Goal: Navigation & Orientation: Find specific page/section

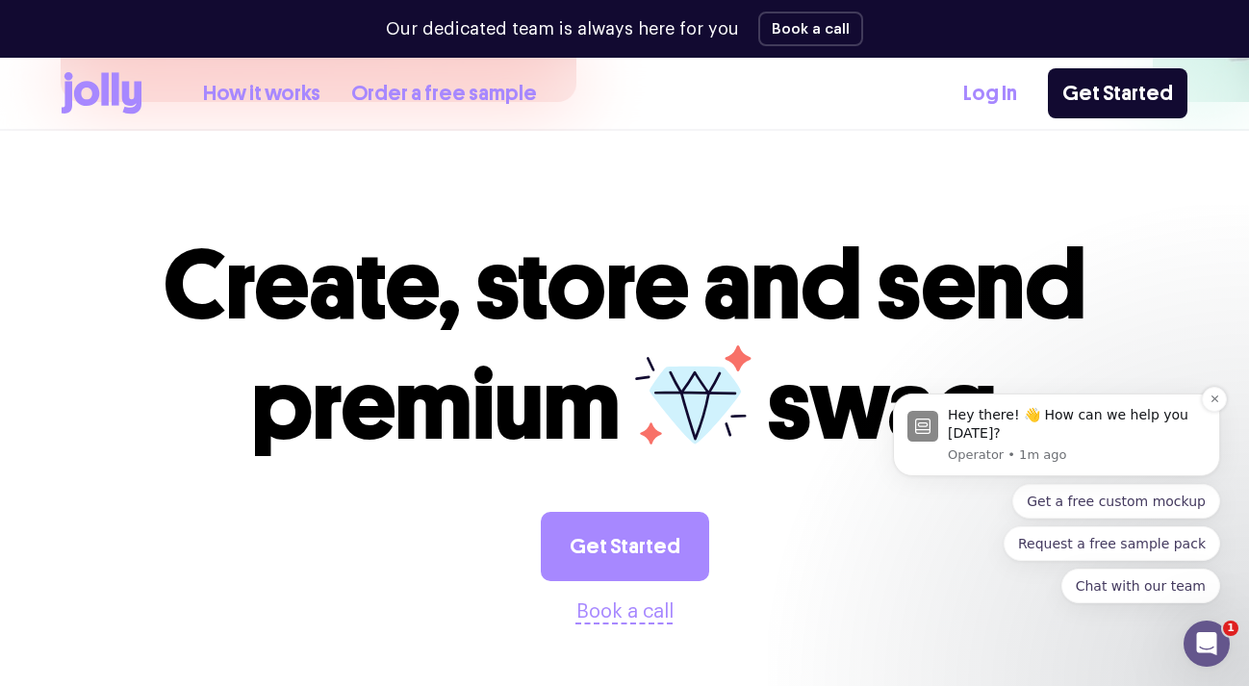
scroll to position [5407, 0]
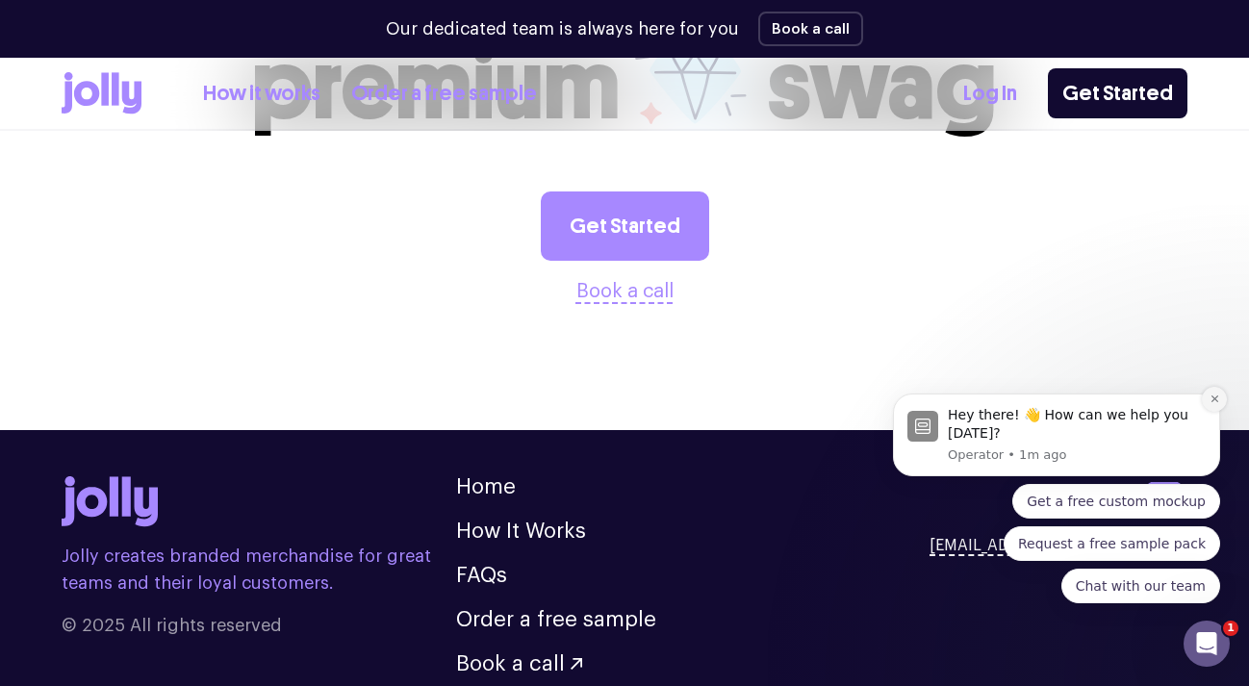
click at [1221, 393] on button "Dismiss notification" at bounding box center [1214, 399] width 25 height 25
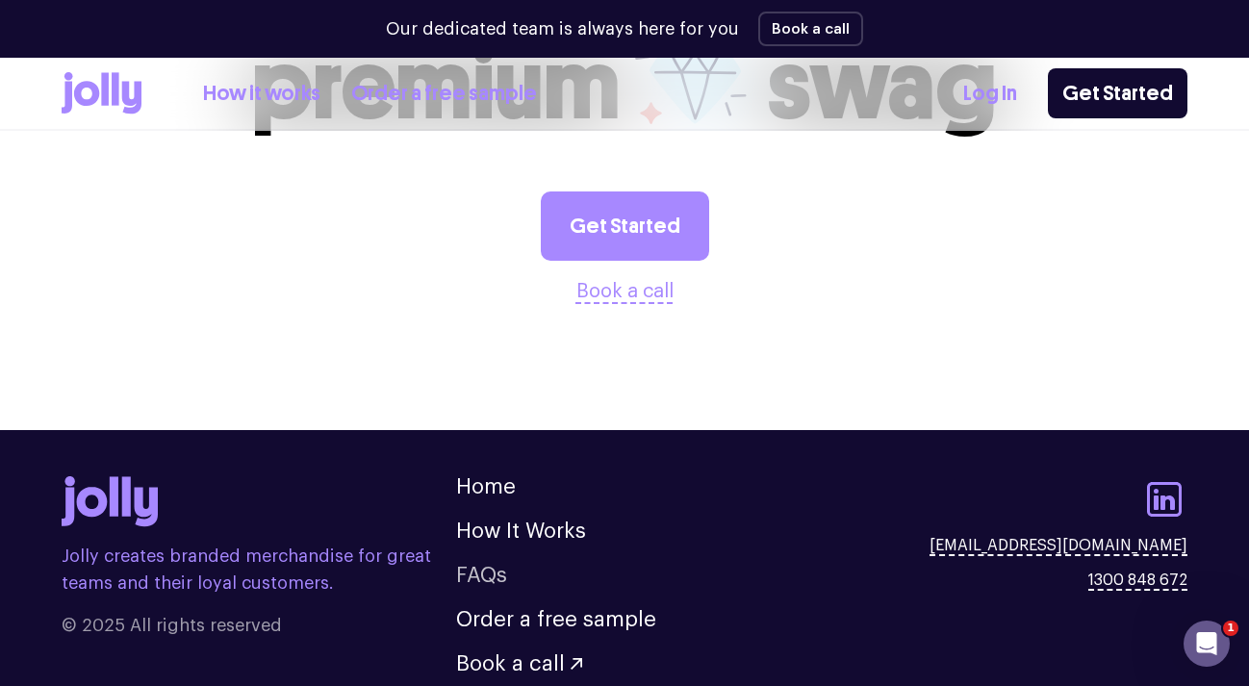
click at [481, 565] on link "FAQs" at bounding box center [481, 575] width 51 height 21
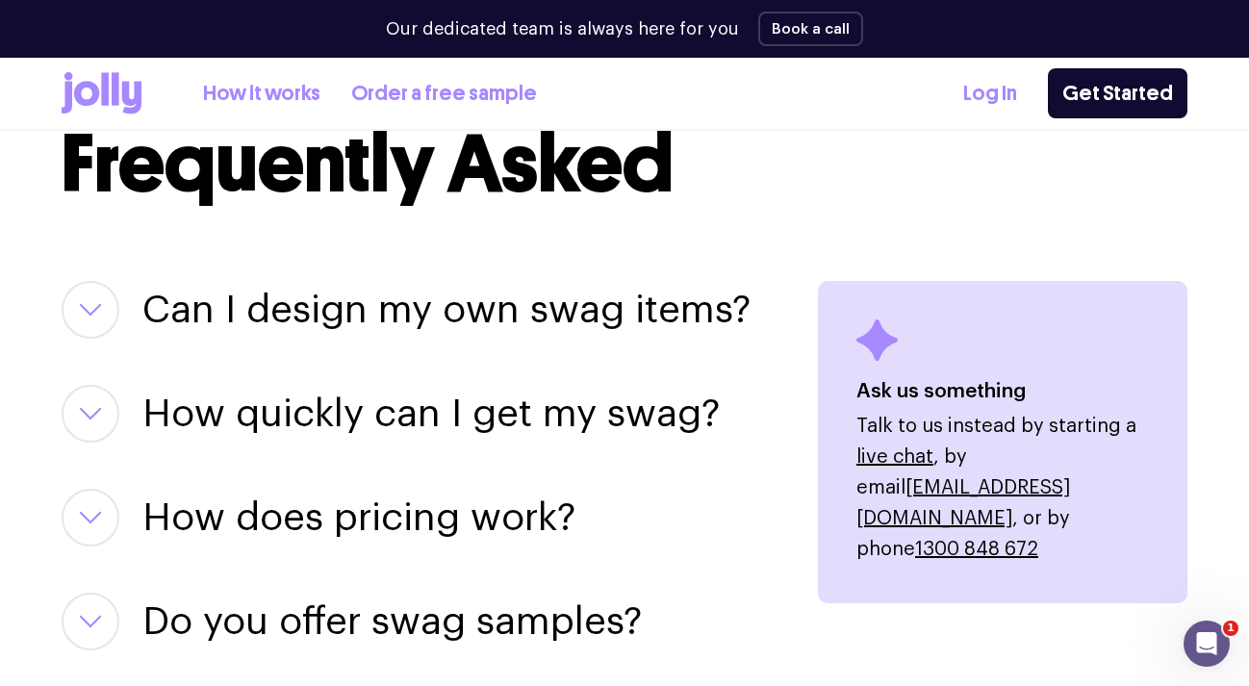
scroll to position [2393, 0]
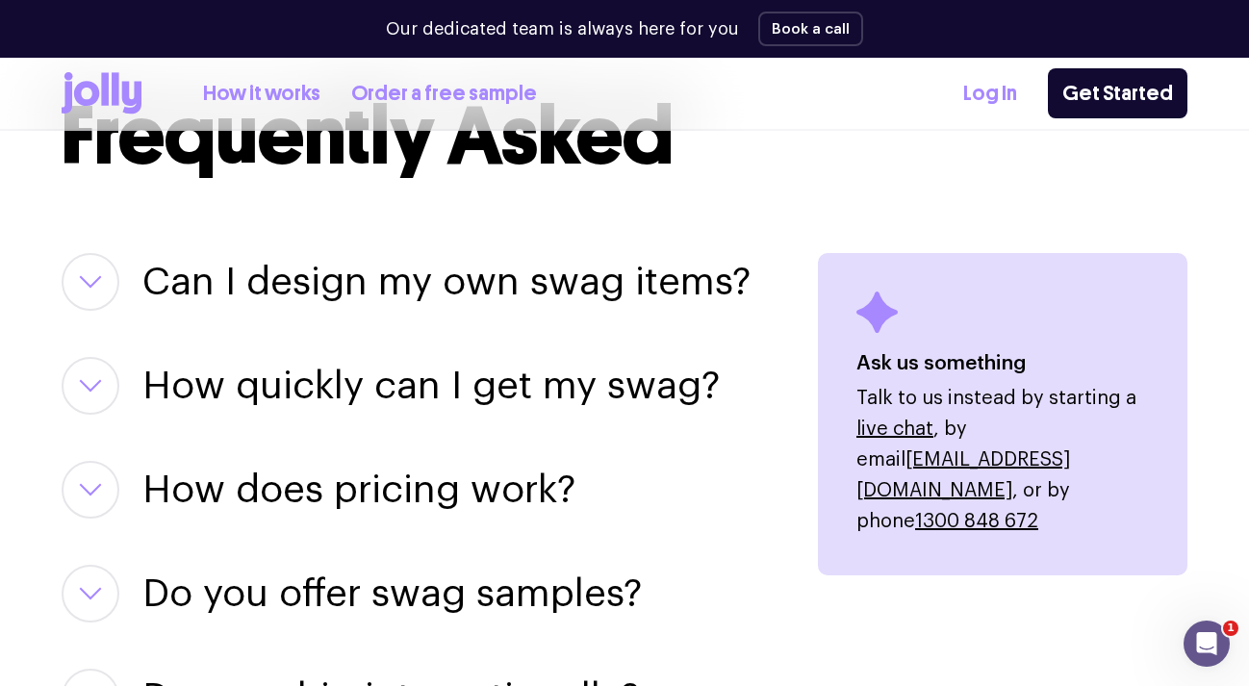
click at [98, 279] on icon "button" at bounding box center [90, 282] width 19 height 10
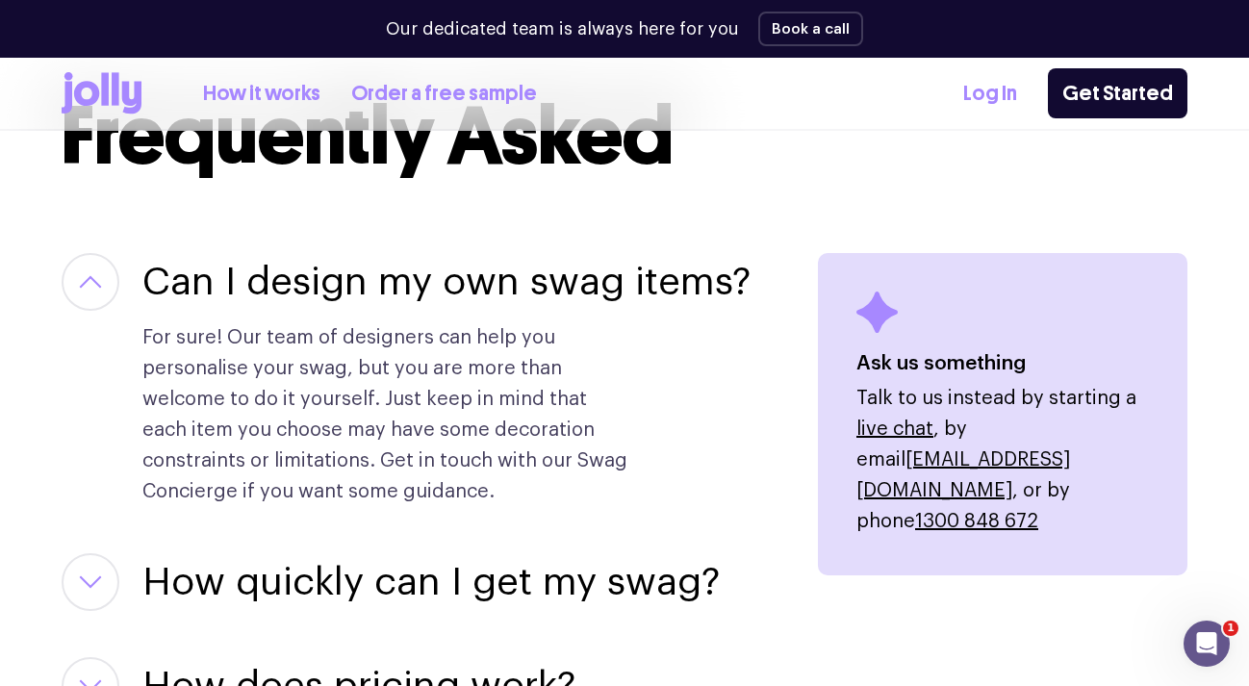
click at [103, 283] on button "button" at bounding box center [91, 282] width 58 height 58
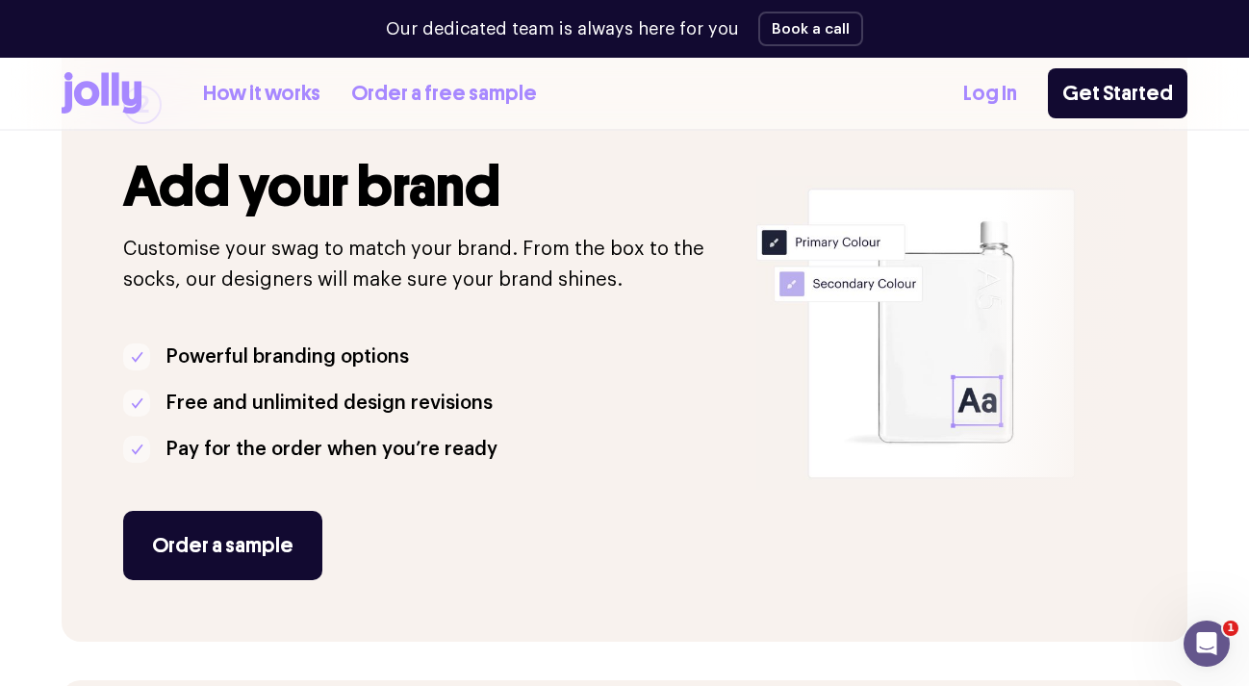
scroll to position [0, 0]
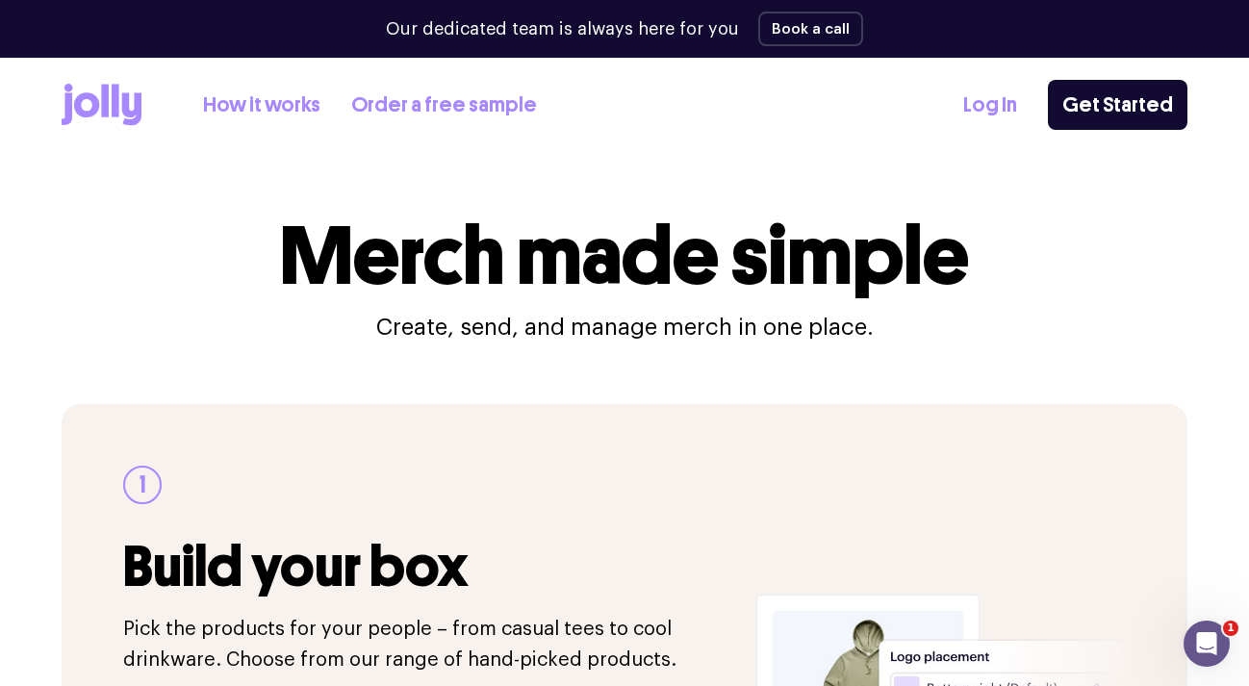
click at [130, 101] on icon at bounding box center [102, 105] width 80 height 42
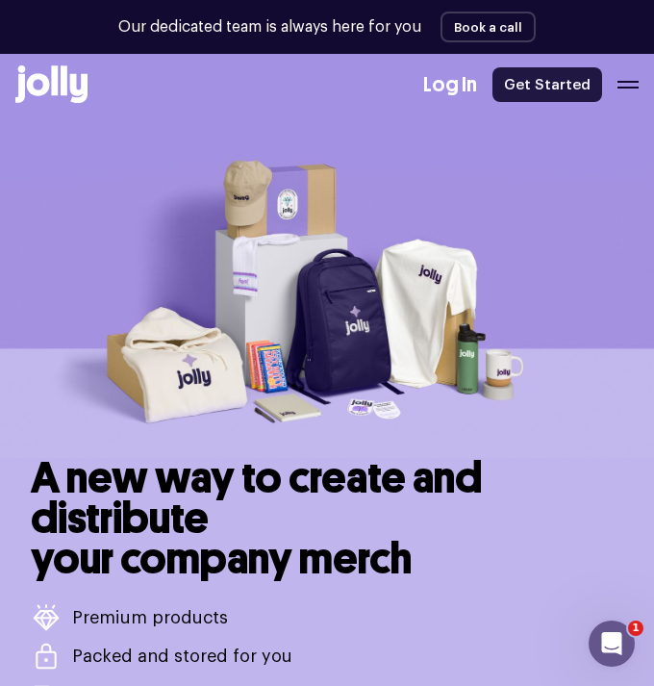
click at [576, 85] on link "Get Started" at bounding box center [548, 84] width 110 height 35
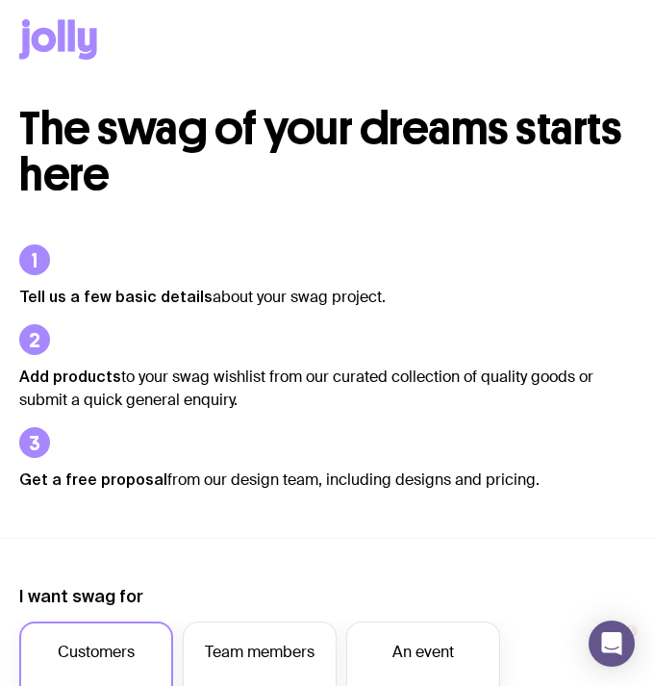
drag, startPoint x: 29, startPoint y: 29, endPoint x: 154, endPoint y: 54, distance: 127.6
click at [29, 29] on icon at bounding box center [24, 43] width 11 height 31
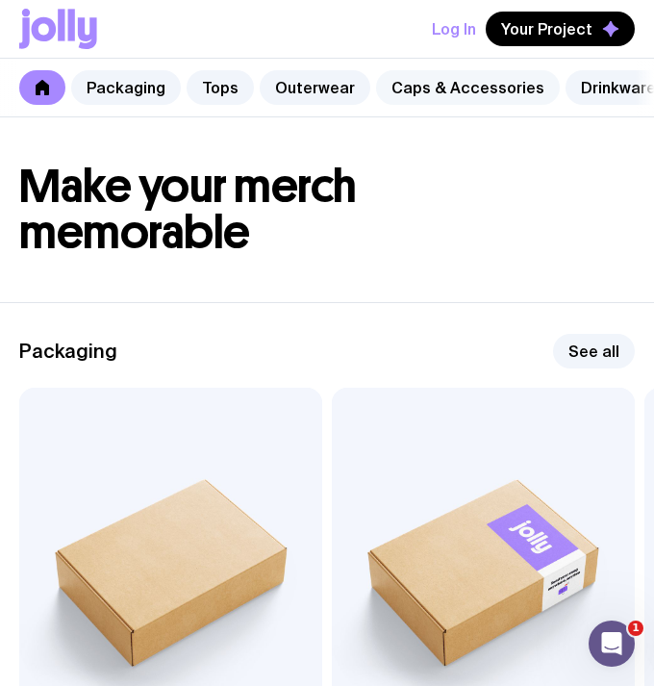
click at [428, 92] on link "Caps & Accessories" at bounding box center [468, 87] width 184 height 35
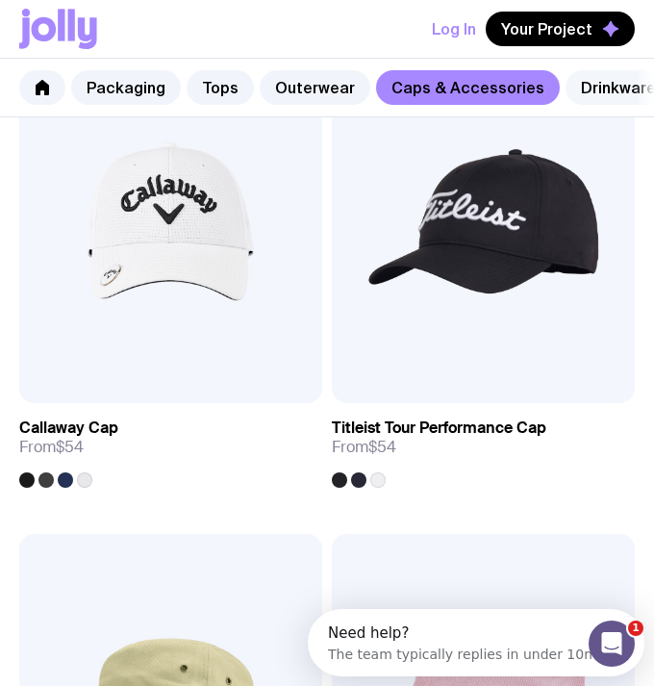
click at [594, 89] on link "Drinkware" at bounding box center [619, 87] width 106 height 35
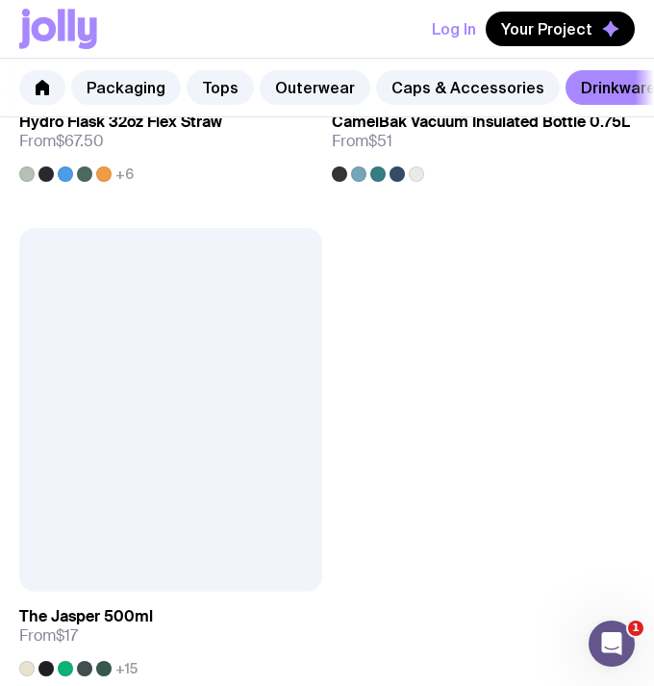
scroll to position [5148, 0]
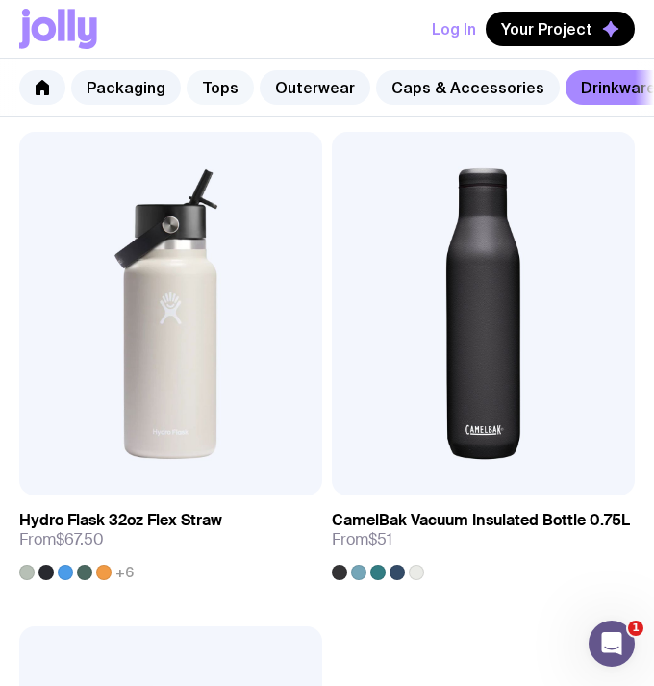
click at [212, 89] on link "Tops" at bounding box center [220, 87] width 67 height 35
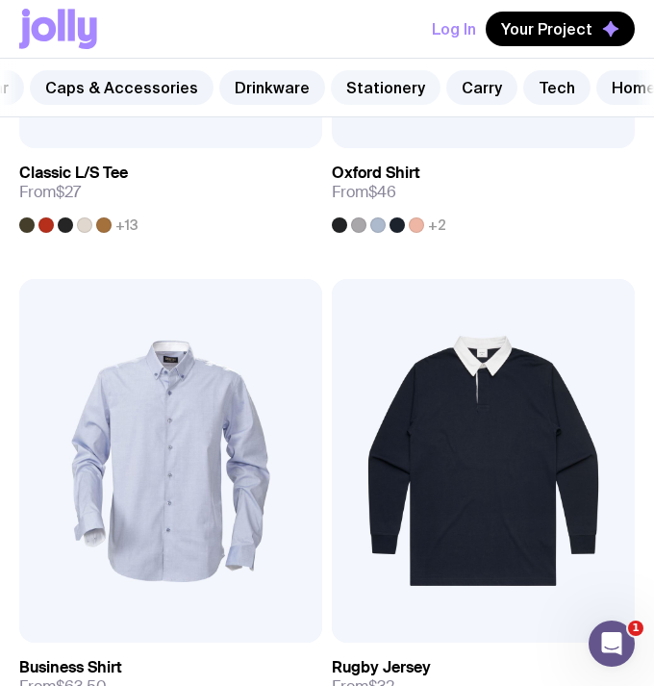
scroll to position [0, 347]
click at [383, 81] on link "Stationery" at bounding box center [385, 87] width 110 height 35
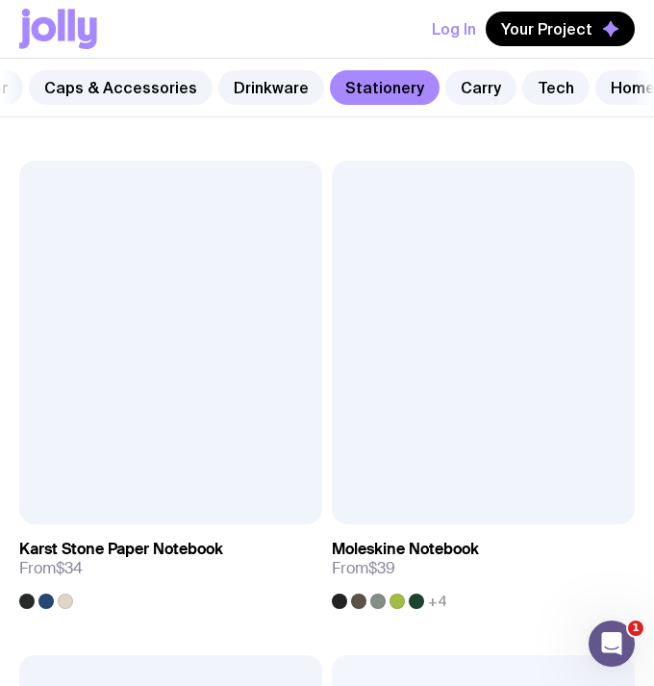
scroll to position [4089, 0]
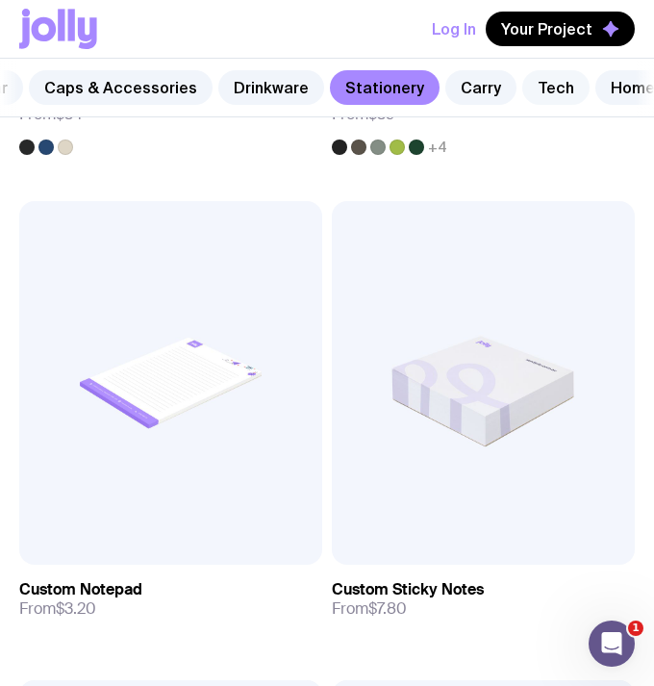
click at [539, 88] on link "Tech" at bounding box center [555, 87] width 67 height 35
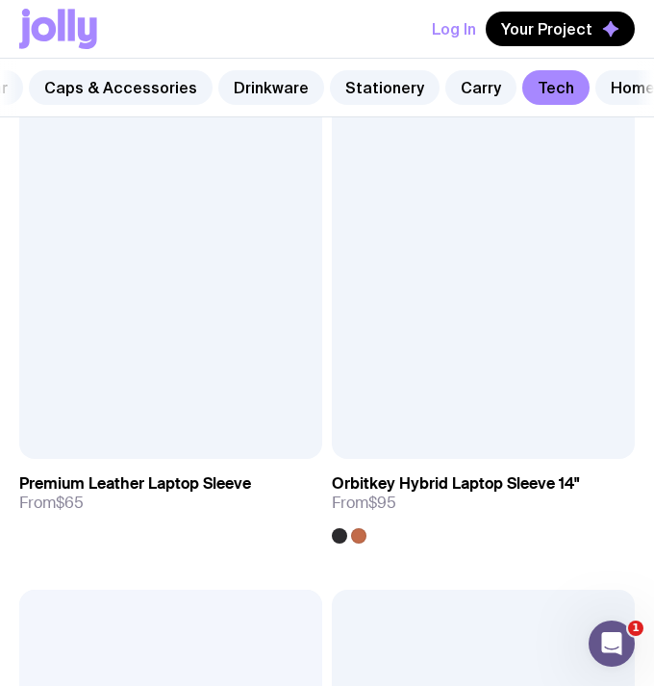
scroll to position [6600, 0]
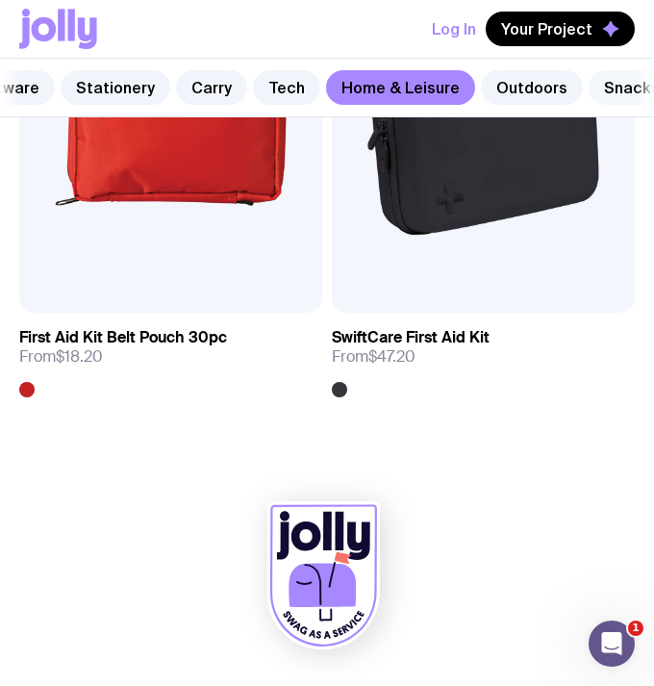
scroll to position [7799, 0]
click at [589, 93] on link "Snacks" at bounding box center [632, 87] width 87 height 35
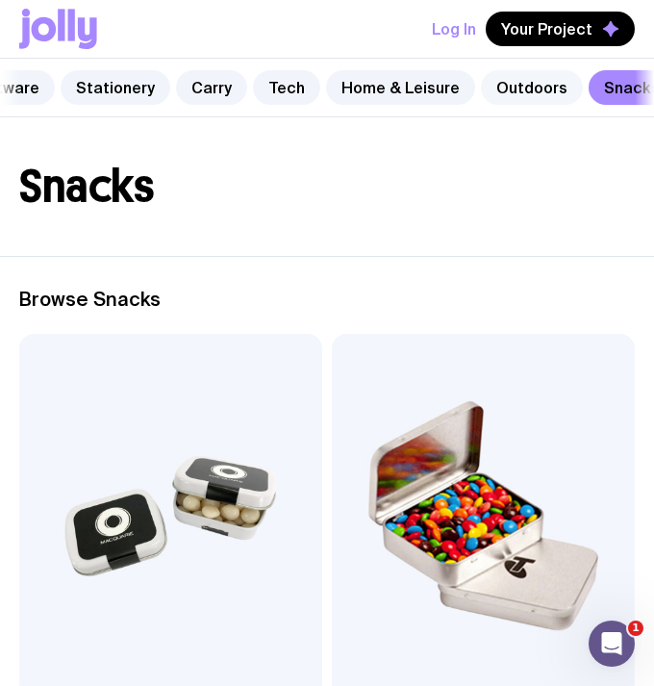
click at [519, 94] on link "Outdoors" at bounding box center [532, 87] width 102 height 35
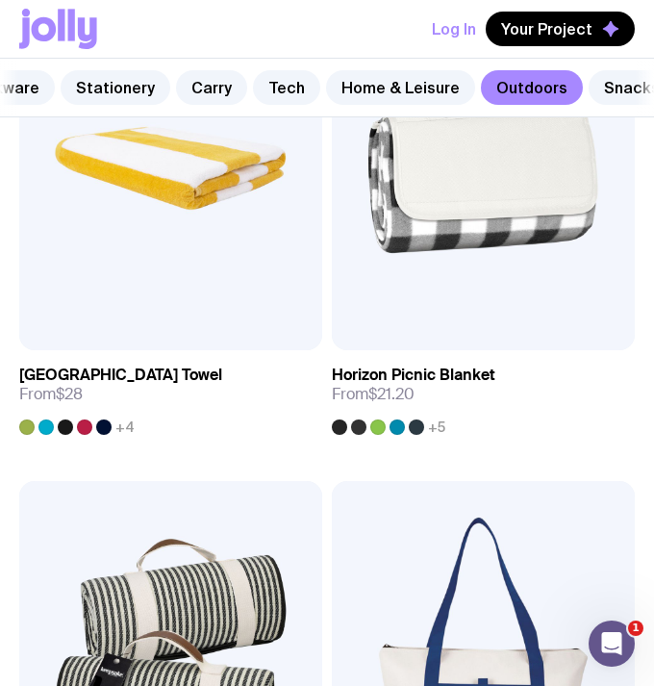
scroll to position [709, 0]
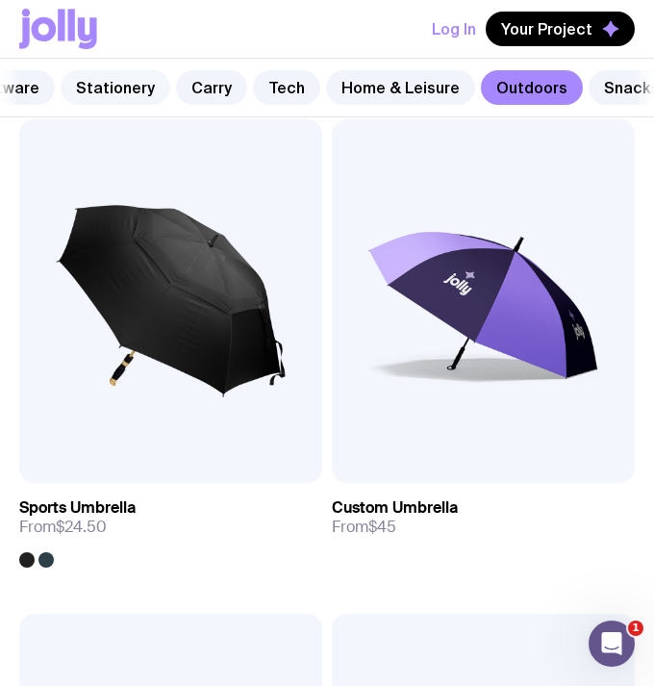
click at [115, 80] on link "Stationery" at bounding box center [116, 87] width 110 height 35
